Goal: Transaction & Acquisition: Purchase product/service

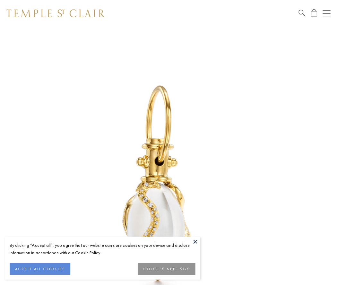
scroll to position [11, 0]
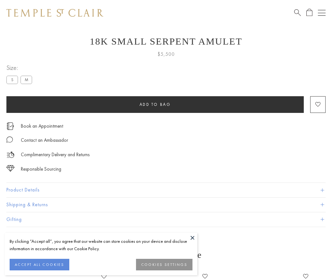
click at [155, 104] on span "Add to bag" at bounding box center [155, 104] width 31 height 5
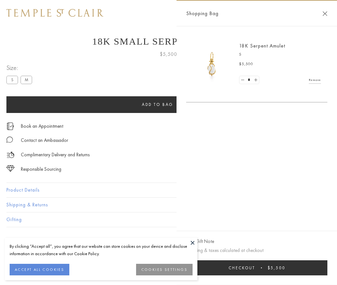
click at [257, 268] on button "Checkout $5,500" at bounding box center [256, 267] width 141 height 15
